Goal: Information Seeking & Learning: Learn about a topic

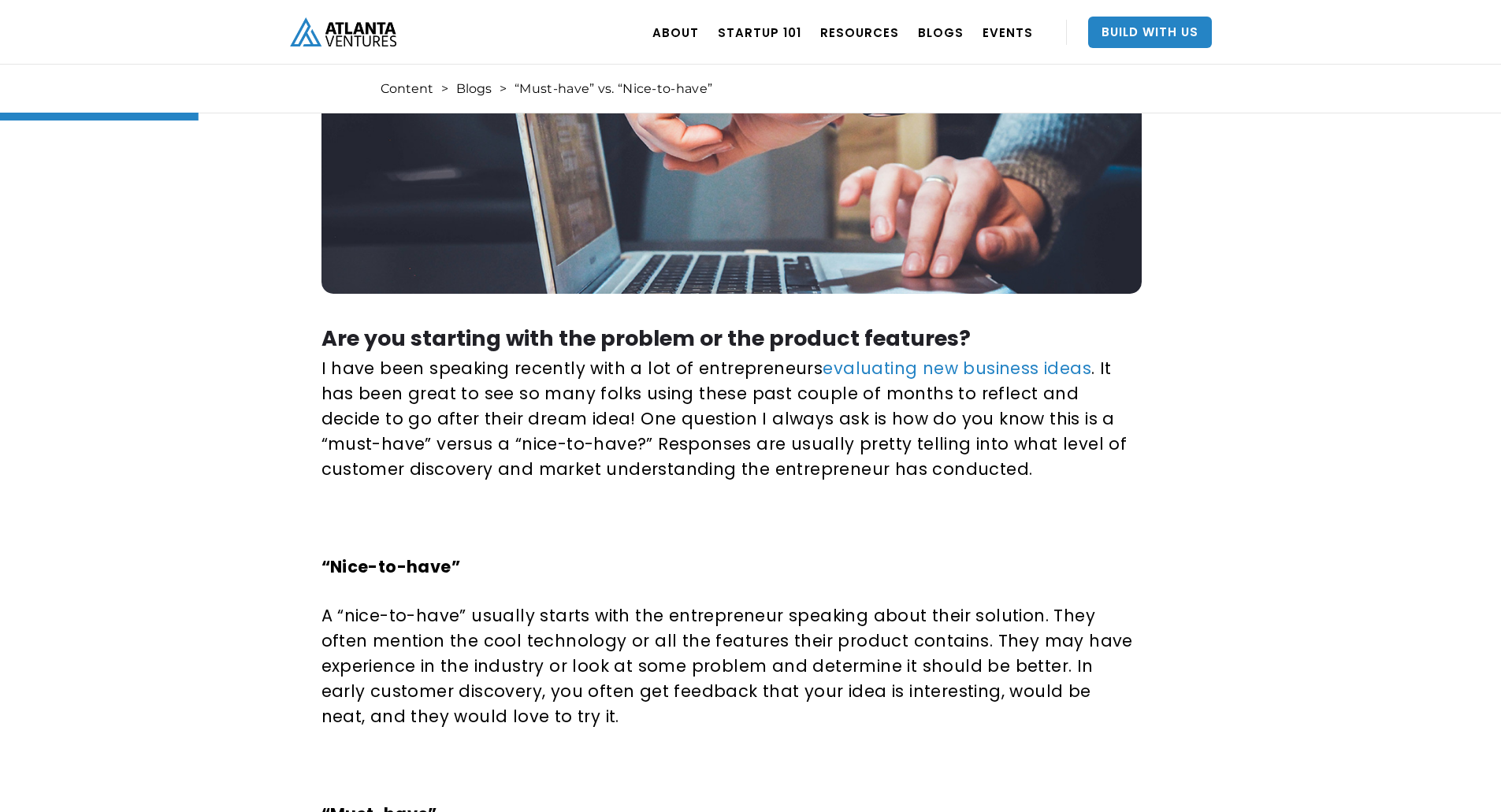
scroll to position [630, 0]
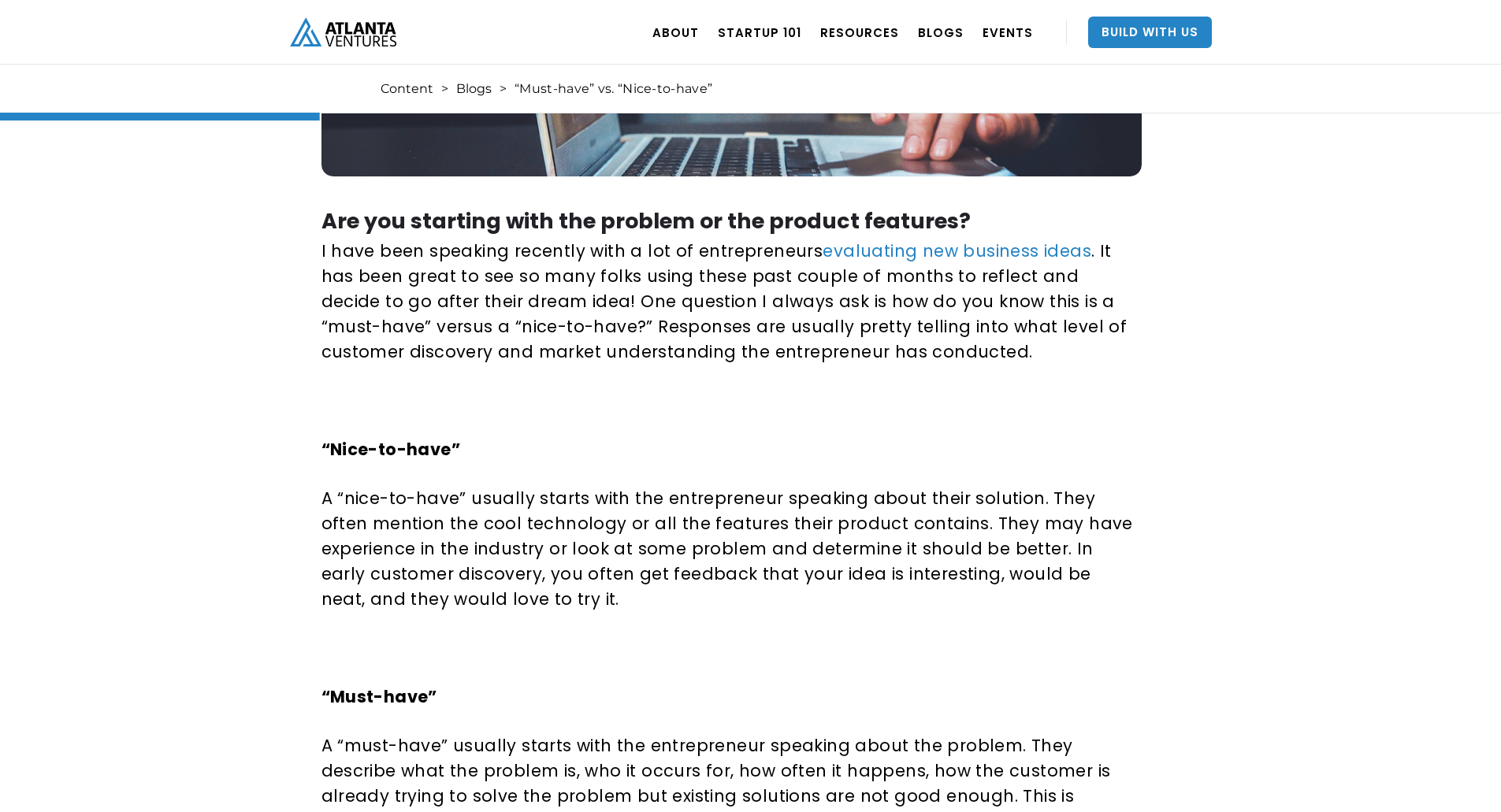
click at [724, 498] on p "A “nice-to-have” usually starts with the entrepreneur speaking about their solu…" at bounding box center [729, 549] width 814 height 126
click at [724, 498] on p "A “nice-to-have” usually starts with the entrepreneur speaking about their solu…" at bounding box center [729, 549] width 814 height 126
click at [529, 528] on p "A “nice-to-have” usually starts with the entrepreneur speaking about their solu…" at bounding box center [729, 549] width 814 height 126
click at [862, 521] on p "A “nice-to-have” usually starts with the entrepreneur speaking about their solu…" at bounding box center [729, 549] width 814 height 126
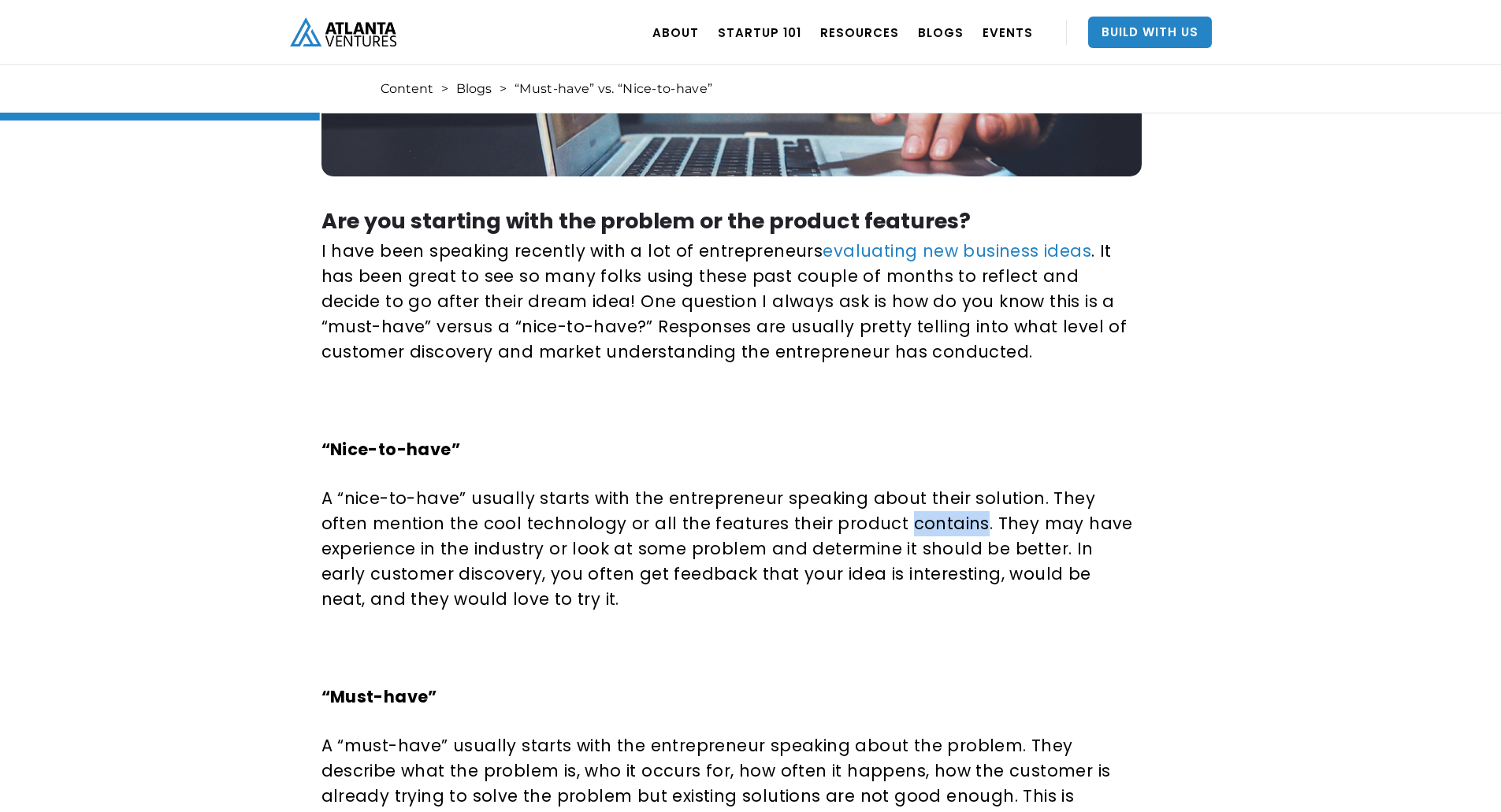
click at [862, 521] on p "A “nice-to-have” usually starts with the entrepreneur speaking about their solu…" at bounding box center [729, 549] width 814 height 126
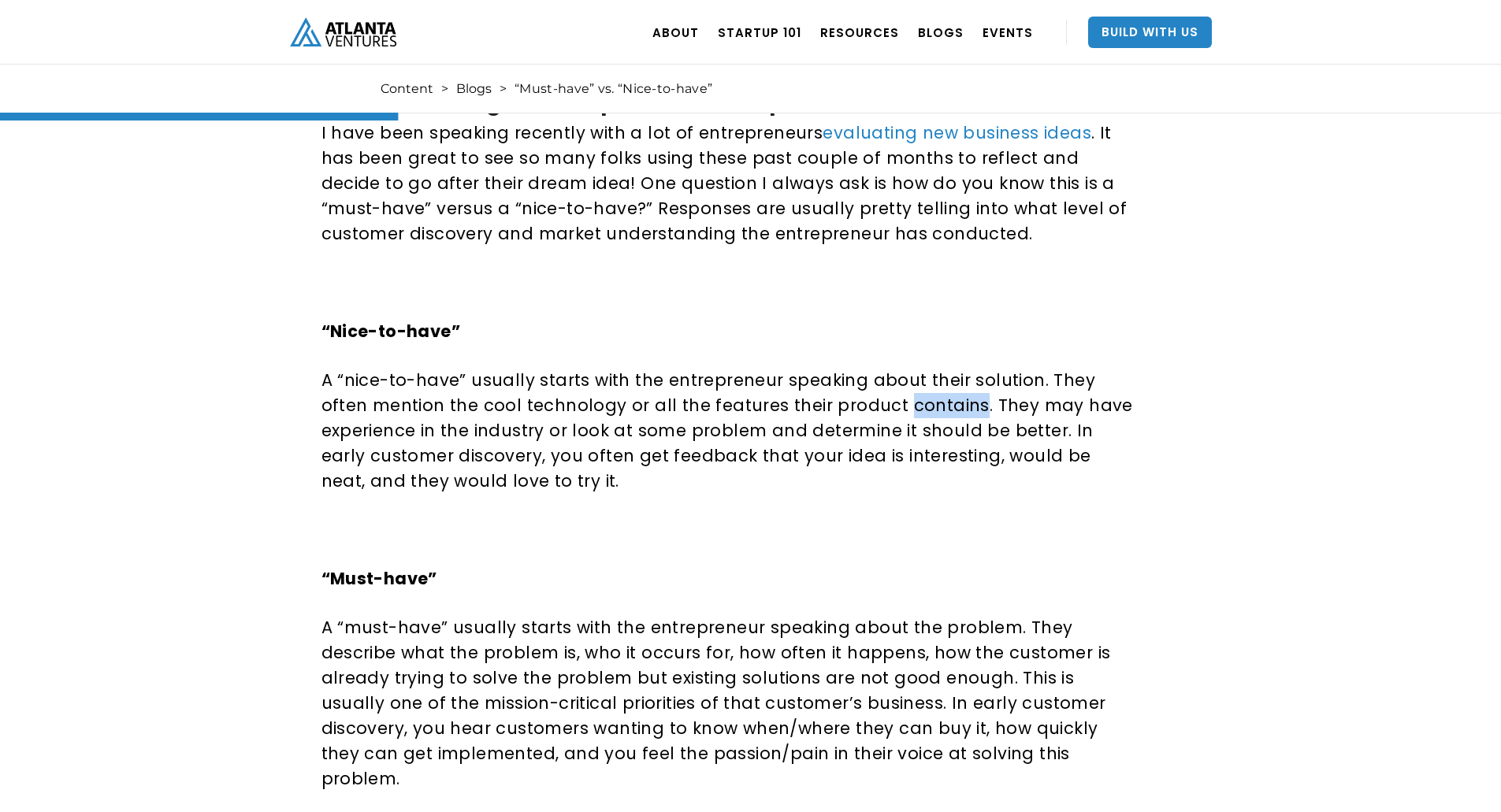
scroll to position [788, 0]
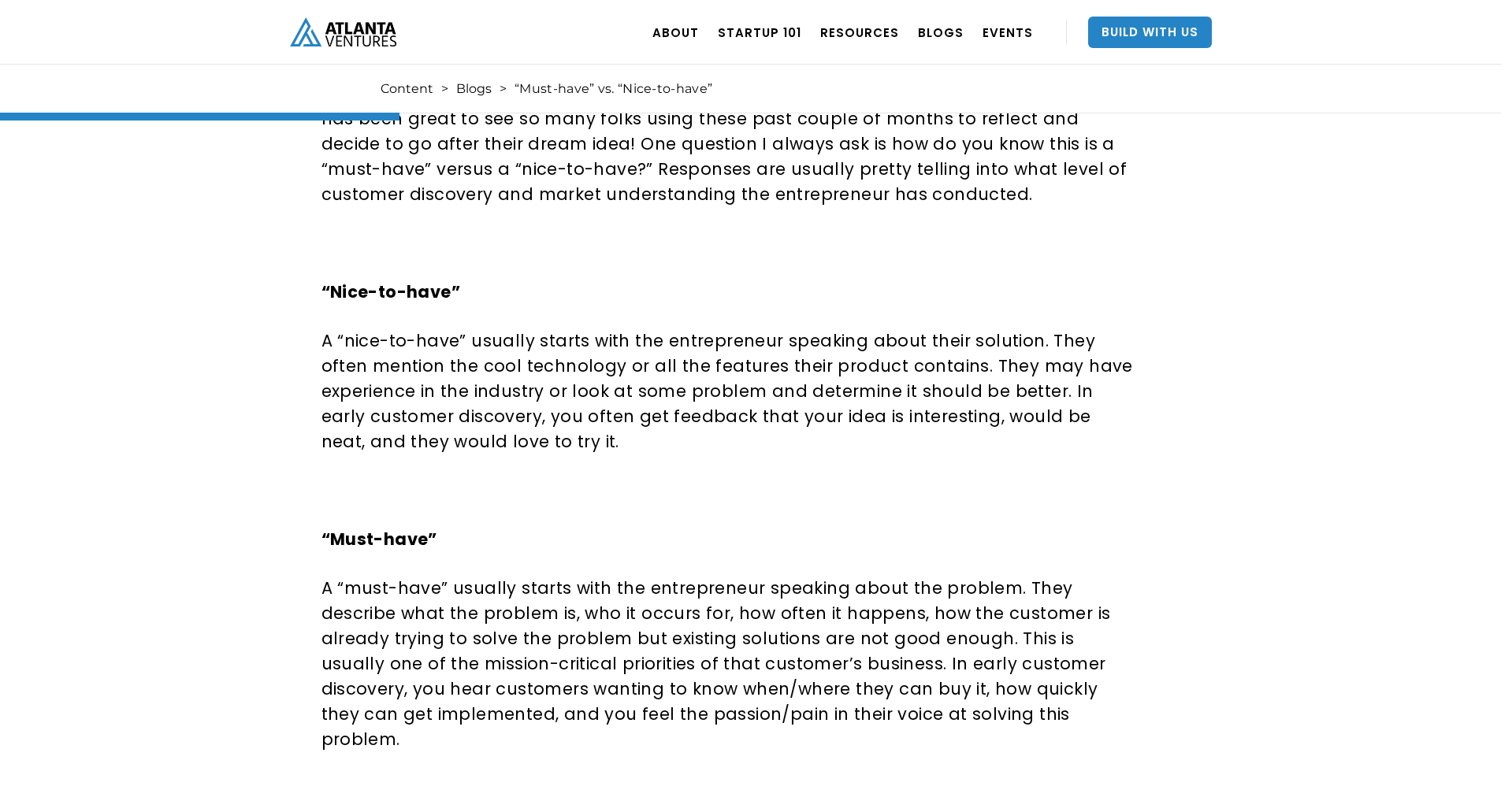
click at [750, 397] on p "A “nice-to-have” usually starts with the entrepreneur speaking about their solu…" at bounding box center [729, 391] width 814 height 126
click at [1020, 393] on p "A “nice-to-have” usually starts with the entrepreneur speaking about their solu…" at bounding box center [729, 391] width 814 height 126
click at [969, 587] on p "A “must-have” usually starts with the entrepreneur speaking about the problem. …" at bounding box center [729, 664] width 814 height 177
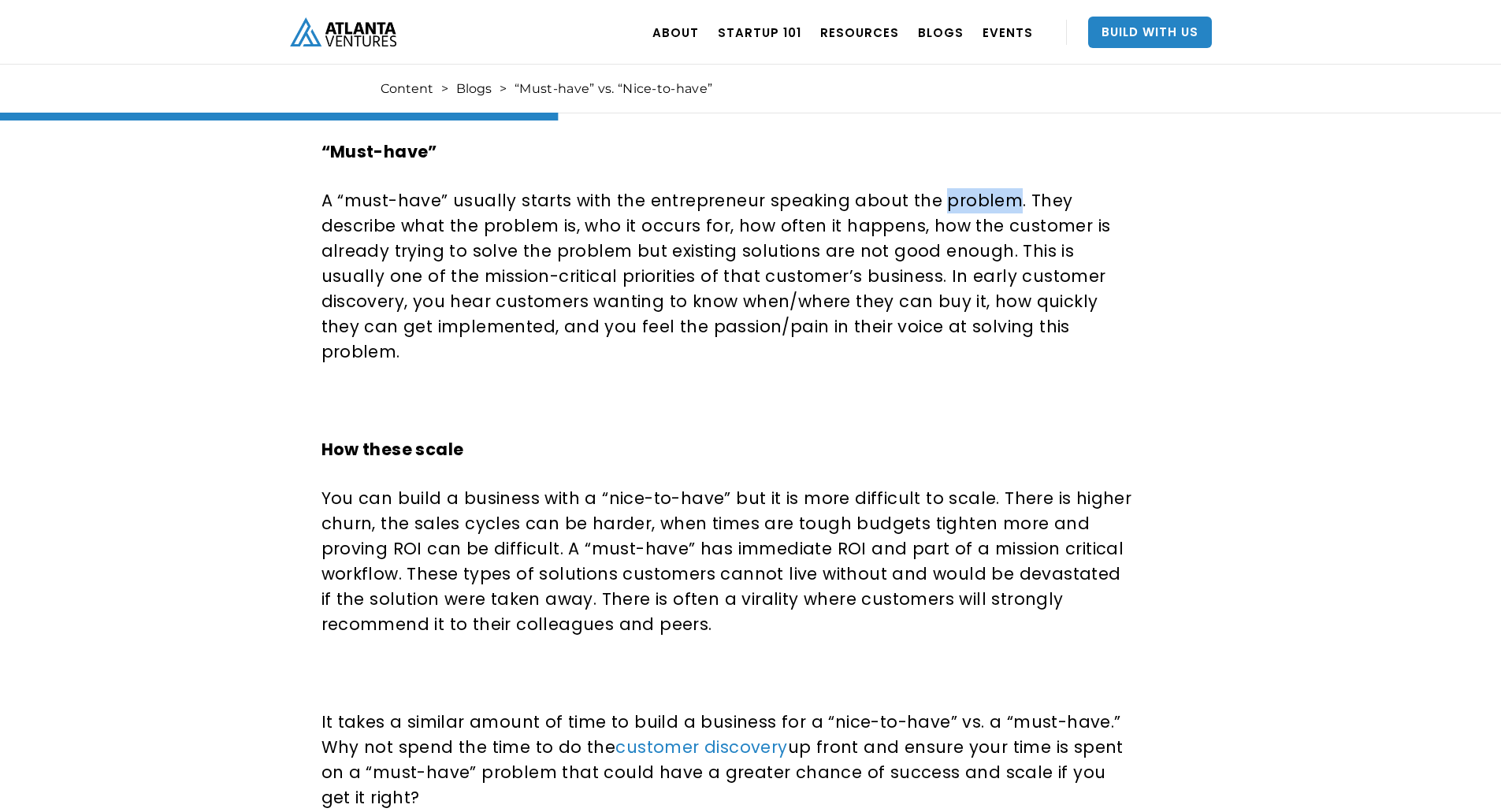
scroll to position [1182, 0]
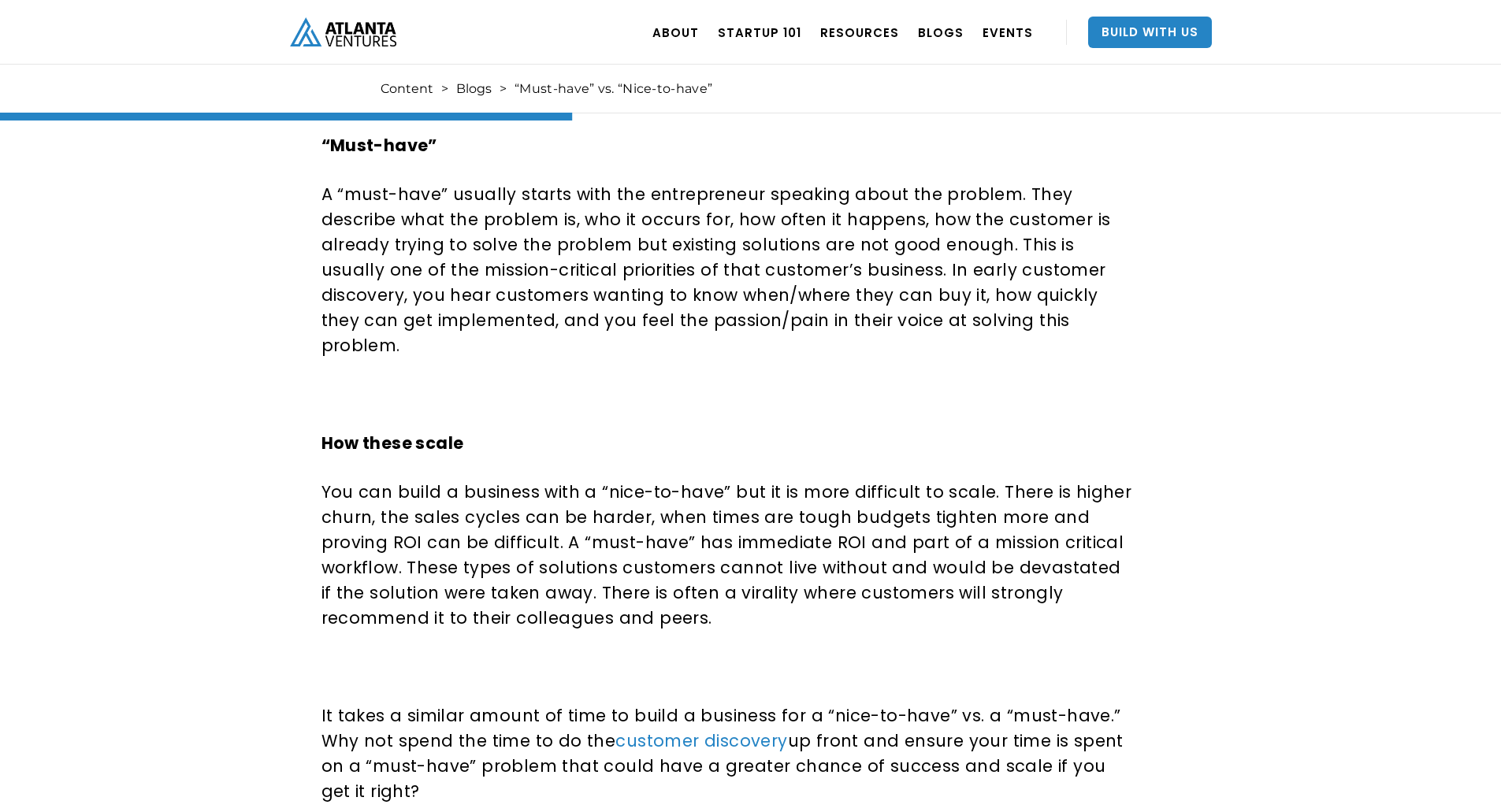
click at [957, 480] on p "You can build a business with a “nice-to-have” but it is more difficult to scal…" at bounding box center [729, 555] width 814 height 151
click at [432, 495] on p "You can build a business with a “nice-to-have” but it is more difficult to scal…" at bounding box center [729, 555] width 814 height 151
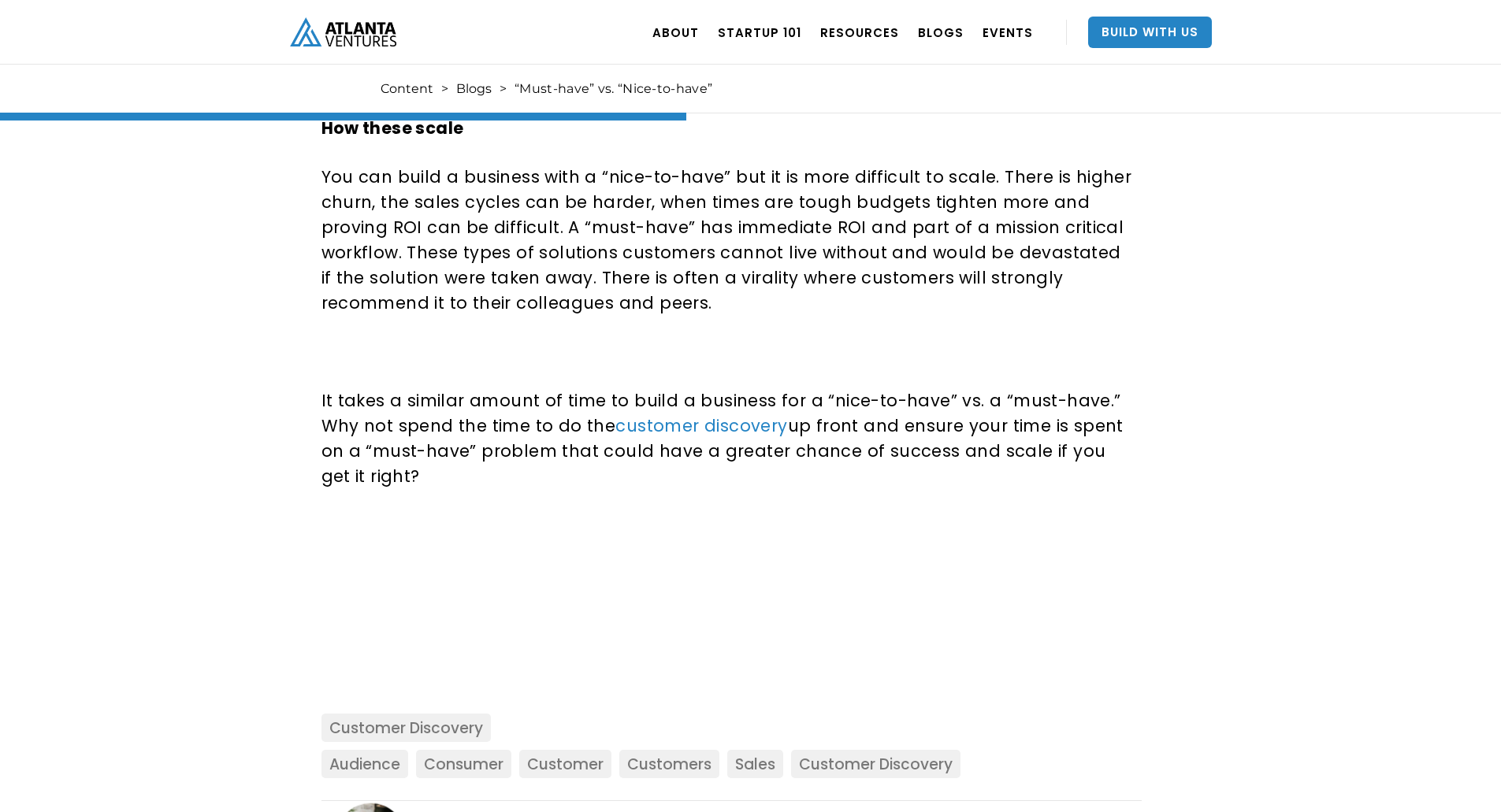
scroll to position [1339, 0]
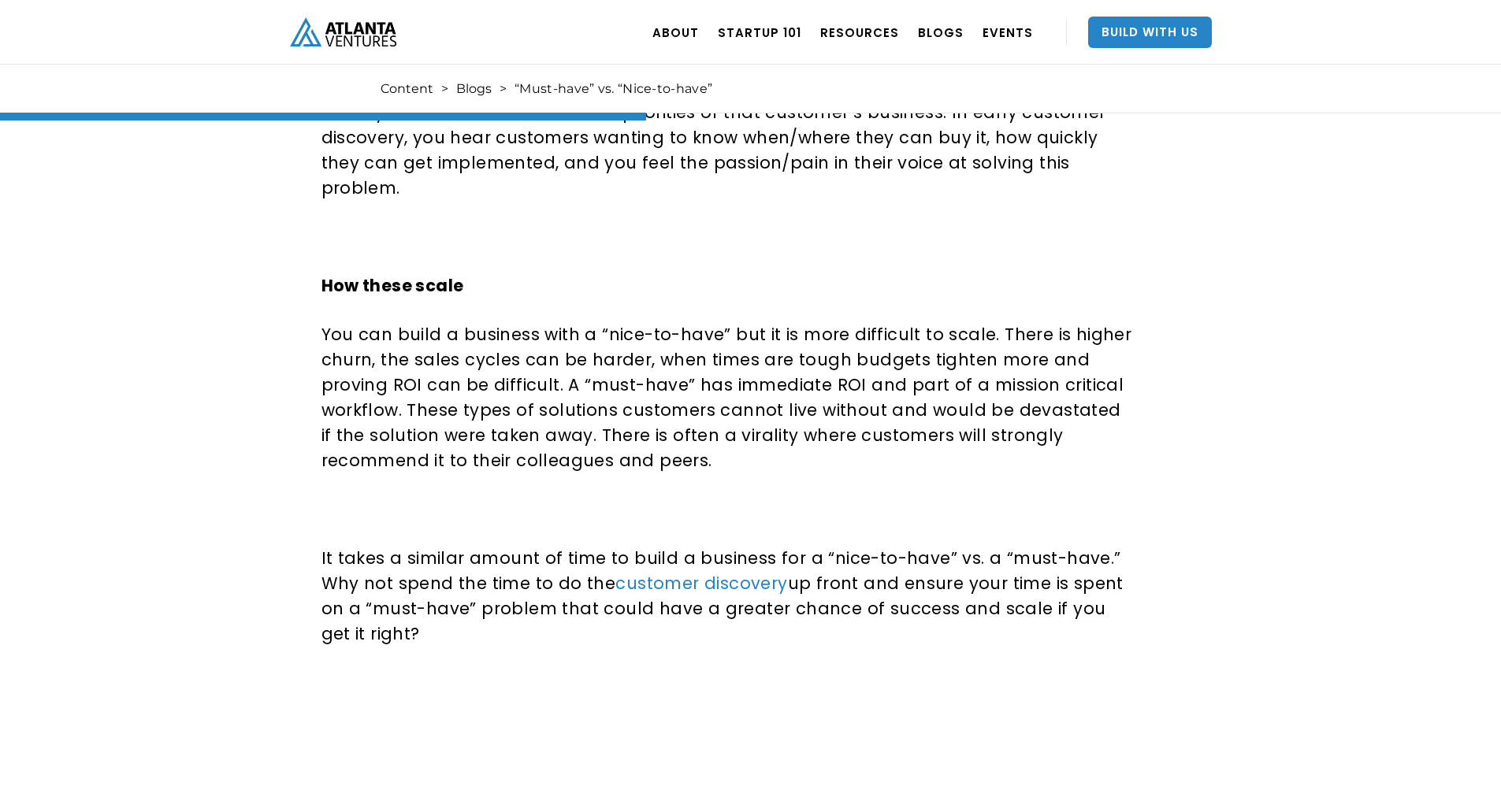
click at [778, 360] on p "You can build a business with a “nice-to-have” but it is more difficult to scal…" at bounding box center [729, 398] width 814 height 151
click at [772, 358] on p "You can build a business with a “nice-to-have” but it is more difficult to scal…" at bounding box center [729, 398] width 814 height 151
click at [349, 385] on p "You can build a business with a “nice-to-have” but it is more difficult to scal…" at bounding box center [729, 398] width 814 height 151
drag, startPoint x: 349, startPoint y: 385, endPoint x: 464, endPoint y: 388, distance: 115.0
click at [349, 385] on p "You can build a business with a “nice-to-have” but it is more difficult to scal…" at bounding box center [729, 398] width 814 height 151
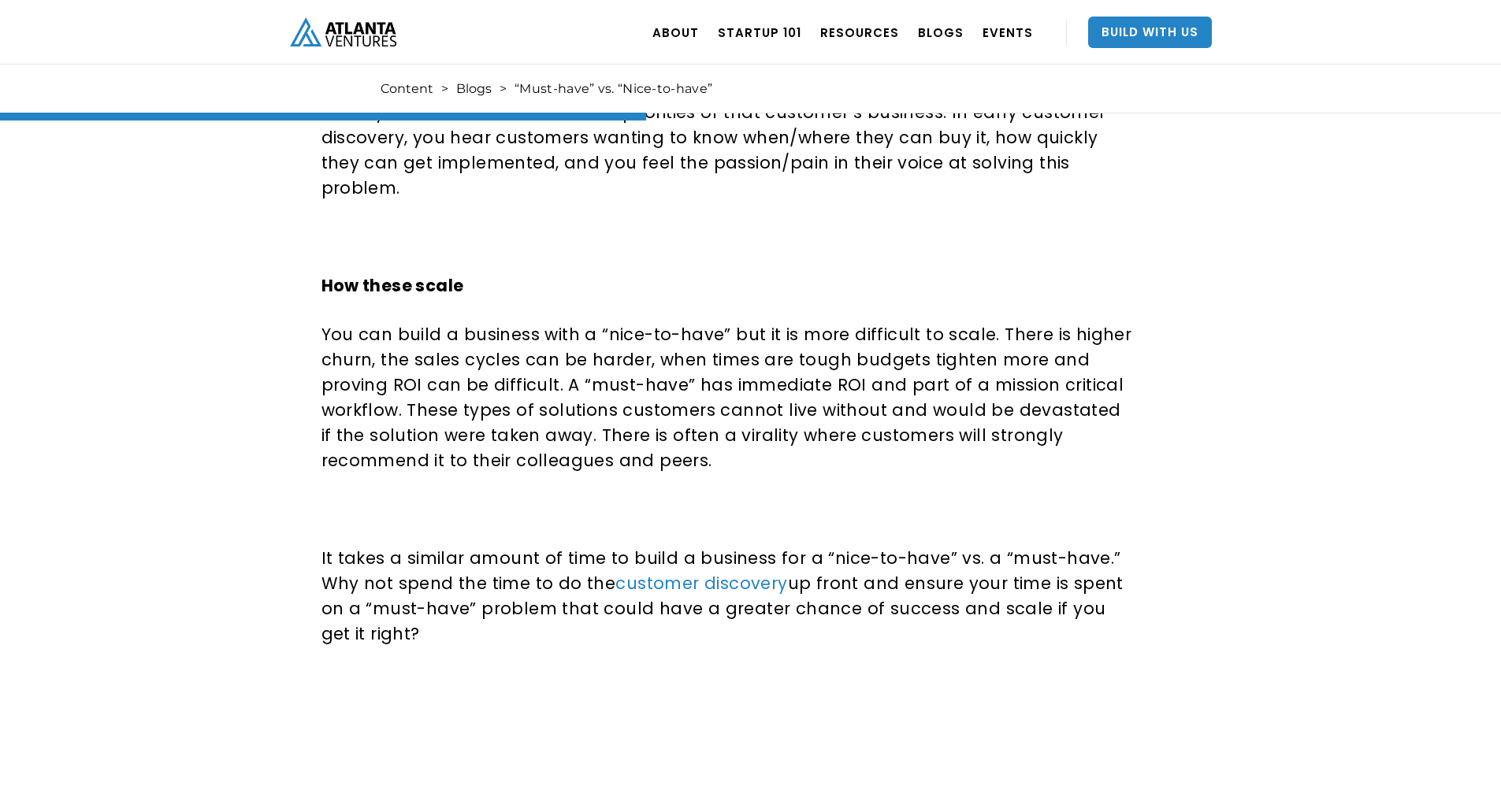
click at [841, 388] on p "You can build a business with a “nice-to-have” but it is more difficult to scal…" at bounding box center [729, 398] width 814 height 151
click at [839, 388] on p "You can build a business with a “nice-to-have” but it is more difficult to scal…" at bounding box center [729, 398] width 814 height 151
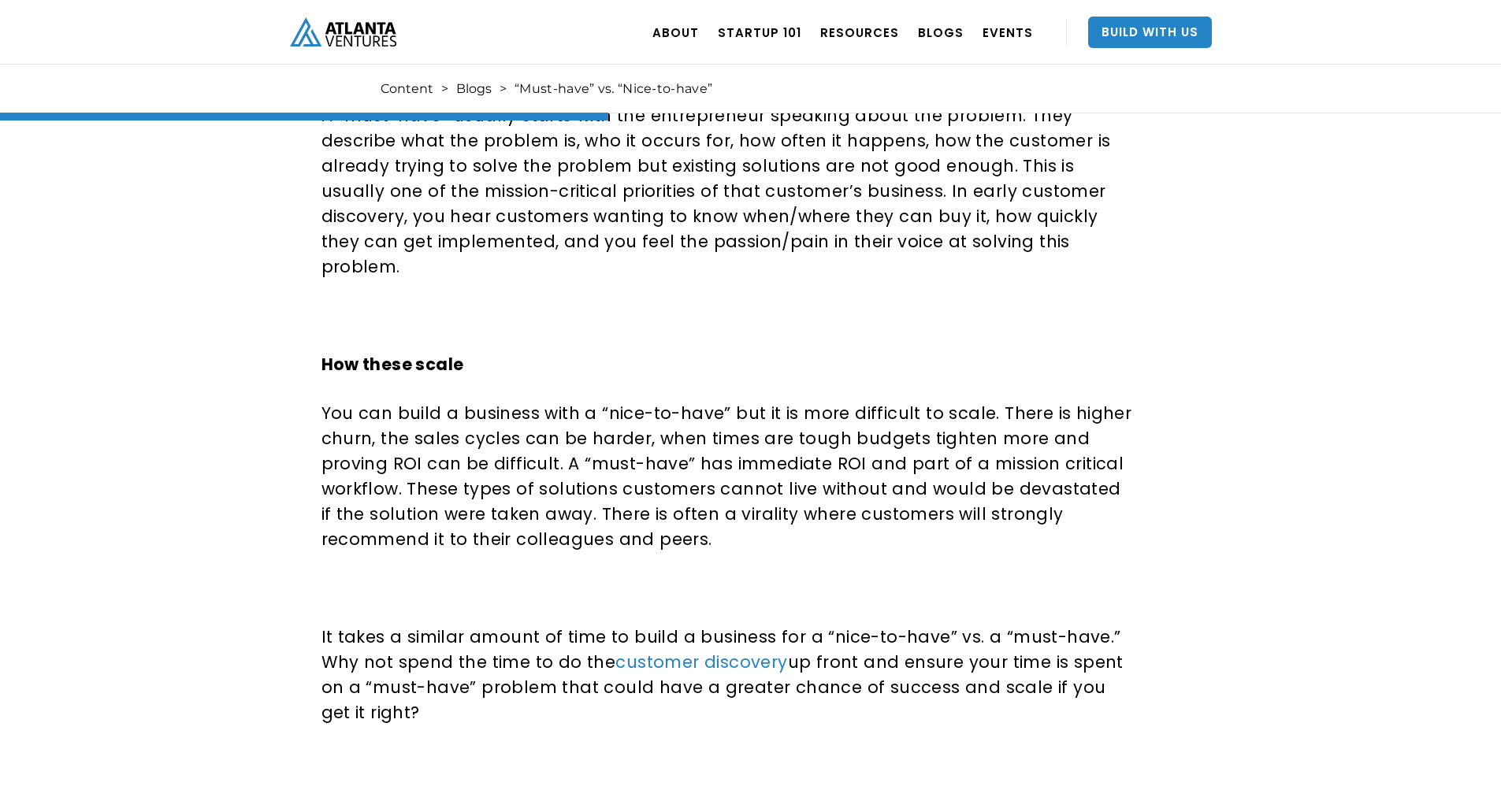
click at [568, 475] on p "You can build a business with a “nice-to-have” but it is more difficult to scal…" at bounding box center [729, 476] width 814 height 151
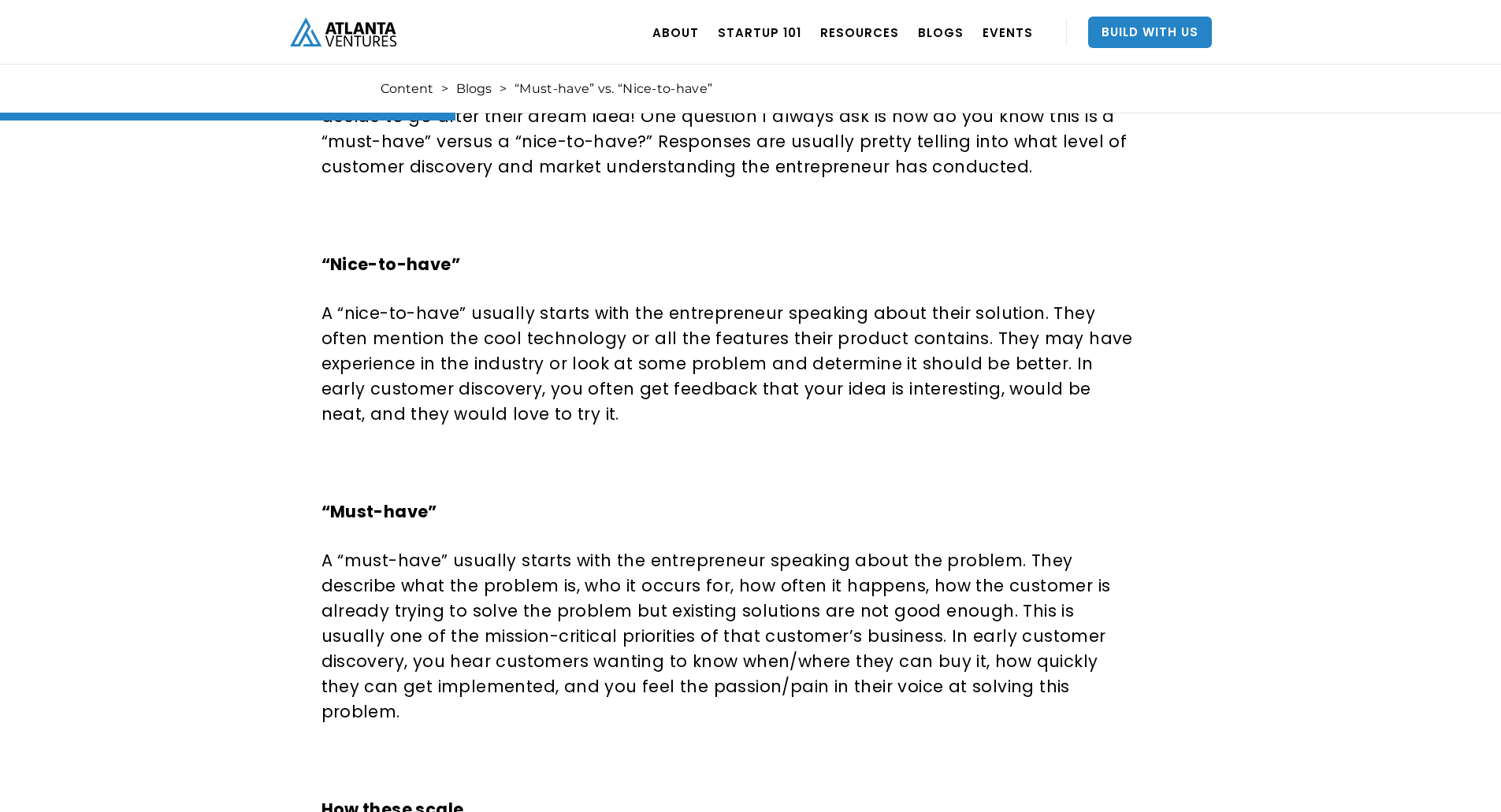
scroll to position [788, 0]
